Goal: Navigation & Orientation: Find specific page/section

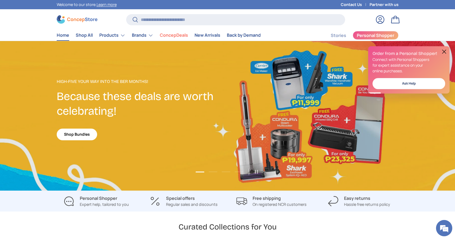
click at [445, 51] on button at bounding box center [444, 51] width 7 height 7
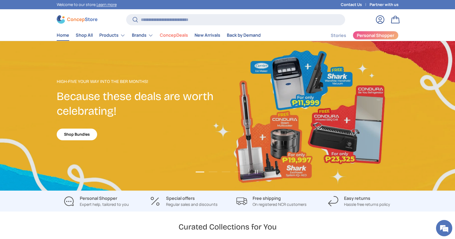
click at [194, 44] on link "1 of 4" at bounding box center [227, 115] width 455 height 149
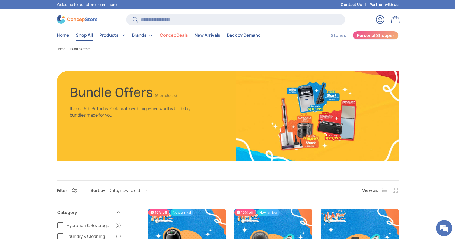
click at [83, 36] on link "Shop All" at bounding box center [84, 35] width 17 height 11
